Goal: Transaction & Acquisition: Subscribe to service/newsletter

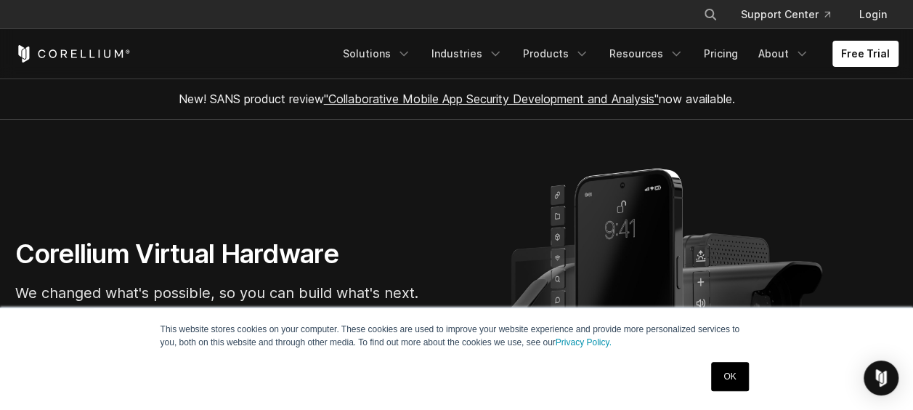
click at [731, 378] on link "OK" at bounding box center [729, 376] width 37 height 29
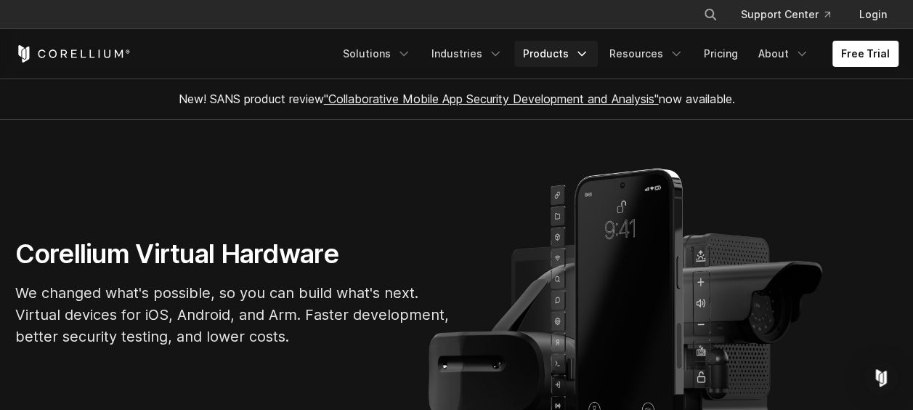
click at [583, 53] on icon "Navigation Menu" at bounding box center [582, 53] width 15 height 15
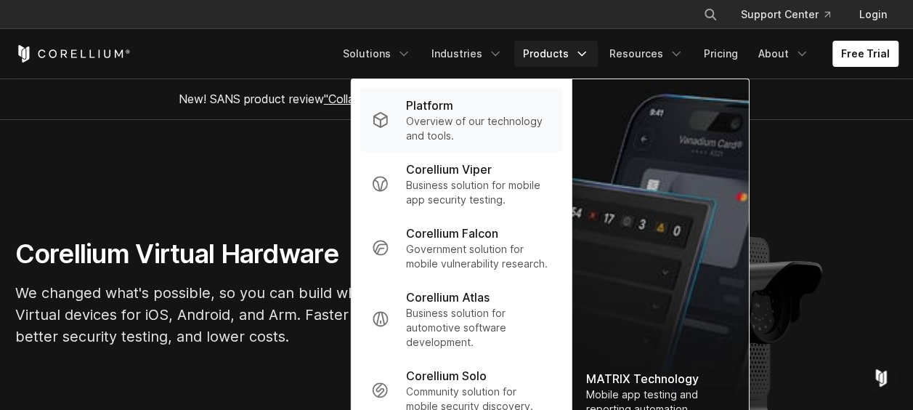
click at [405, 116] on link "Platform Overview of our technology and tools." at bounding box center [461, 120] width 203 height 64
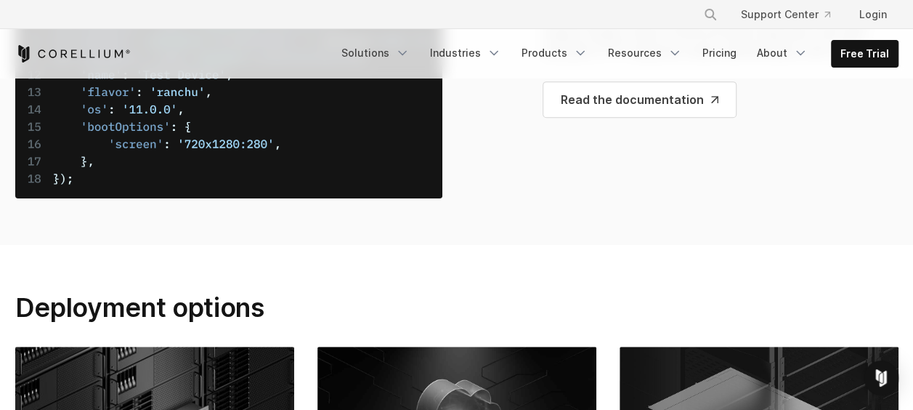
scroll to position [5375, 0]
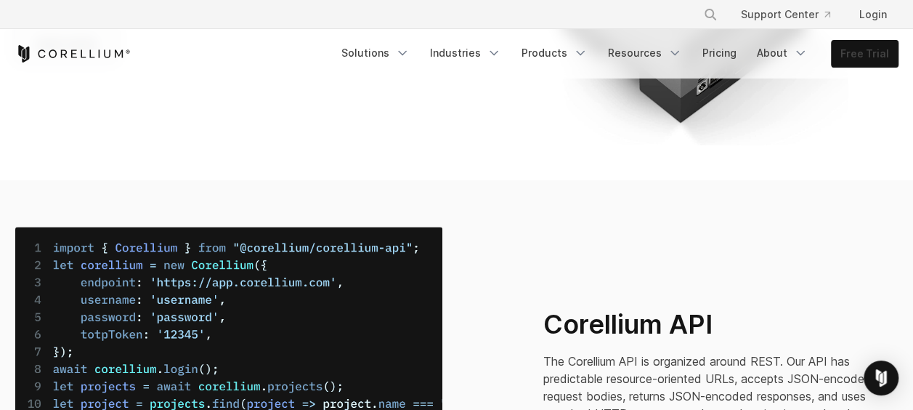
click at [873, 57] on link "Free Trial" at bounding box center [865, 54] width 66 height 26
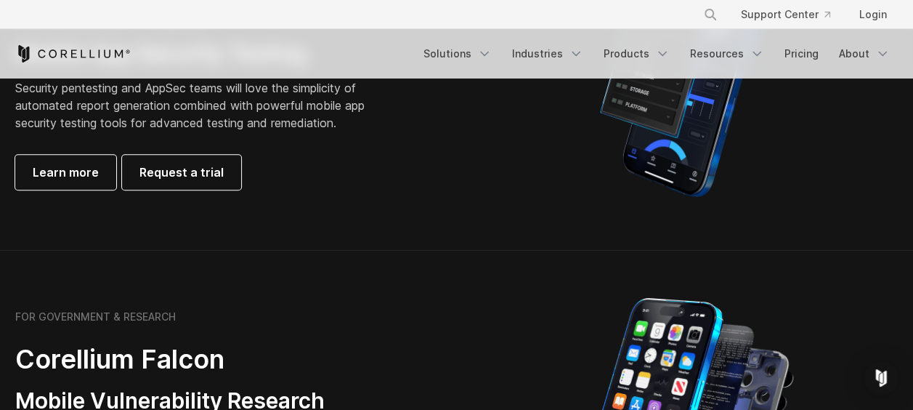
scroll to position [508, 0]
